Goal: Task Accomplishment & Management: Manage account settings

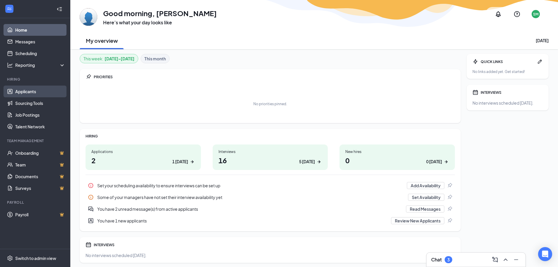
click at [31, 91] on link "Applicants" at bounding box center [40, 92] width 50 height 12
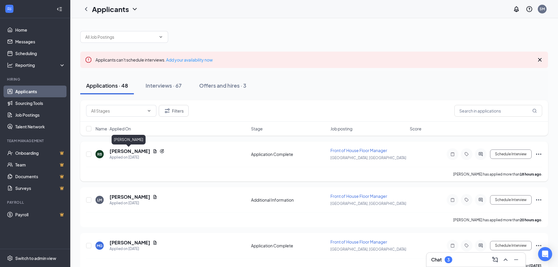
click at [120, 151] on h5 "[PERSON_NAME]" at bounding box center [130, 151] width 41 height 6
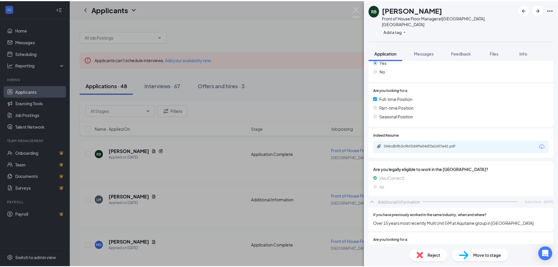
scroll to position [117, 0]
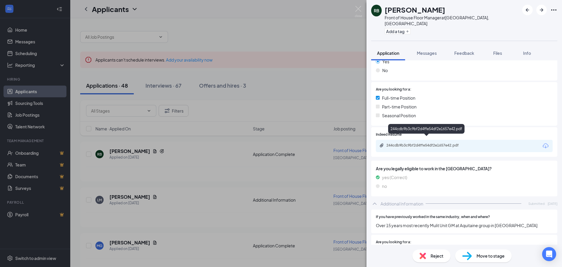
click at [408, 143] on div "244cdb9b3c9bf2d4ffe54df2e1657e42.pdf" at bounding box center [428, 145] width 82 height 5
drag, startPoint x: 360, startPoint y: 9, endPoint x: 164, endPoint y: 182, distance: 261.3
click at [360, 9] on img at bounding box center [358, 11] width 7 height 11
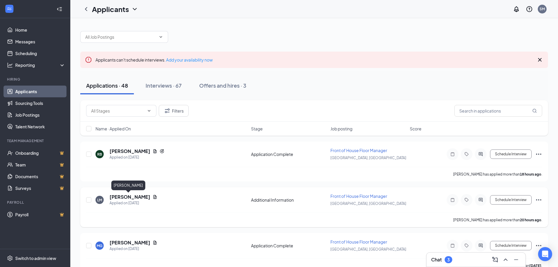
click at [131, 195] on h5 "[PERSON_NAME]" at bounding box center [130, 197] width 41 height 6
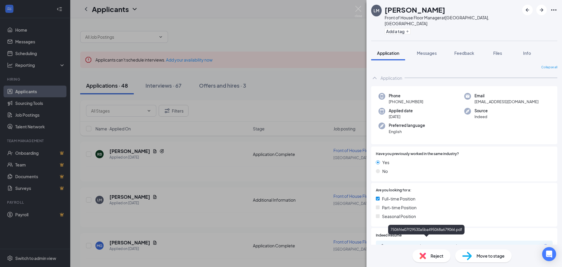
click at [411, 244] on div "7506f6e07f29530a5ba495068a679066.pdf" at bounding box center [428, 246] width 82 height 5
click at [356, 8] on img at bounding box center [358, 11] width 7 height 11
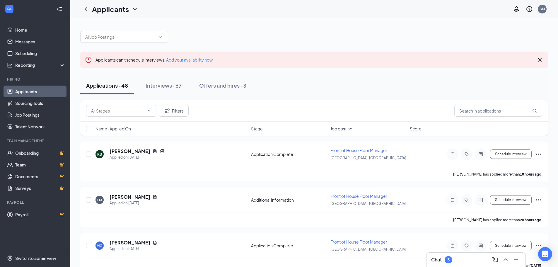
scroll to position [29, 0]
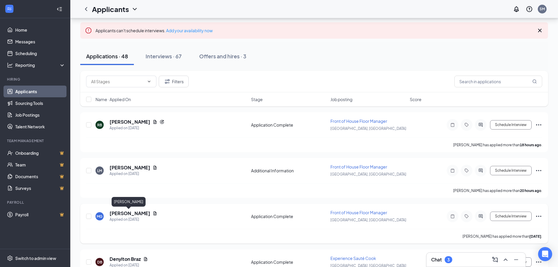
click at [127, 211] on h5 "[PERSON_NAME]" at bounding box center [130, 213] width 41 height 6
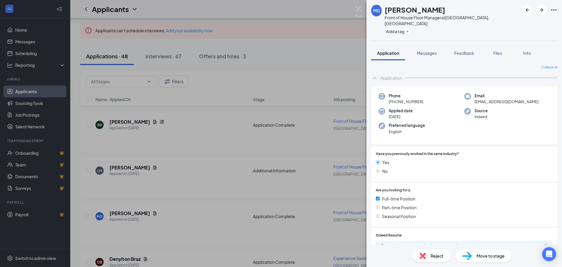
click at [403, 240] on div "2540b20ef4f643c6330bedec0f7481ae.pdf" at bounding box center [464, 246] width 177 height 12
click at [404, 244] on div "2540b20ef4f643c6330bedec0f7481ae.pdf" at bounding box center [428, 246] width 82 height 5
click at [358, 11] on img at bounding box center [358, 11] width 7 height 11
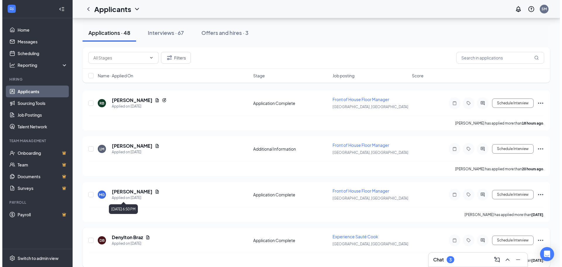
scroll to position [88, 0]
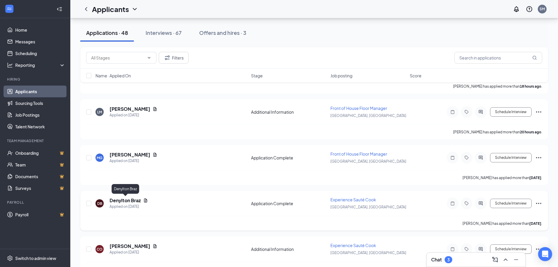
click at [122, 202] on h5 "Denylton Braz" at bounding box center [125, 200] width 31 height 6
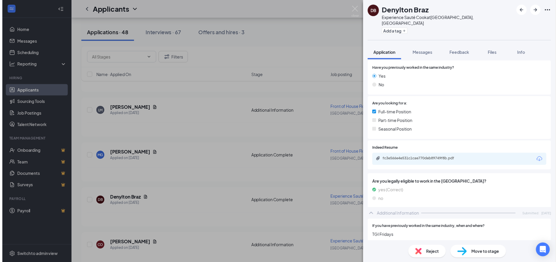
scroll to position [88, 0]
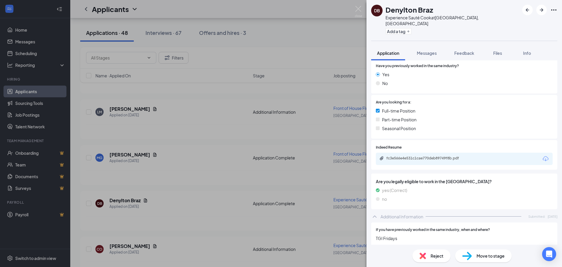
click at [408, 153] on div "fc3e566e4e531c1cae770deb89749f8b.pdf" at bounding box center [464, 159] width 177 height 12
click at [410, 156] on div "fc3e566e4e531c1cae770deb89749f8b.pdf" at bounding box center [428, 158] width 82 height 5
click at [358, 10] on img at bounding box center [358, 11] width 7 height 11
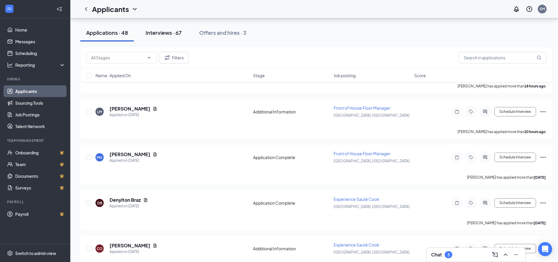
click at [162, 31] on div "Interviews · 67" at bounding box center [164, 32] width 36 height 7
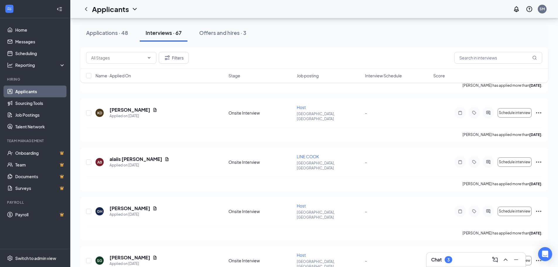
scroll to position [586, 0]
